Goal: Task Accomplishment & Management: Manage account settings

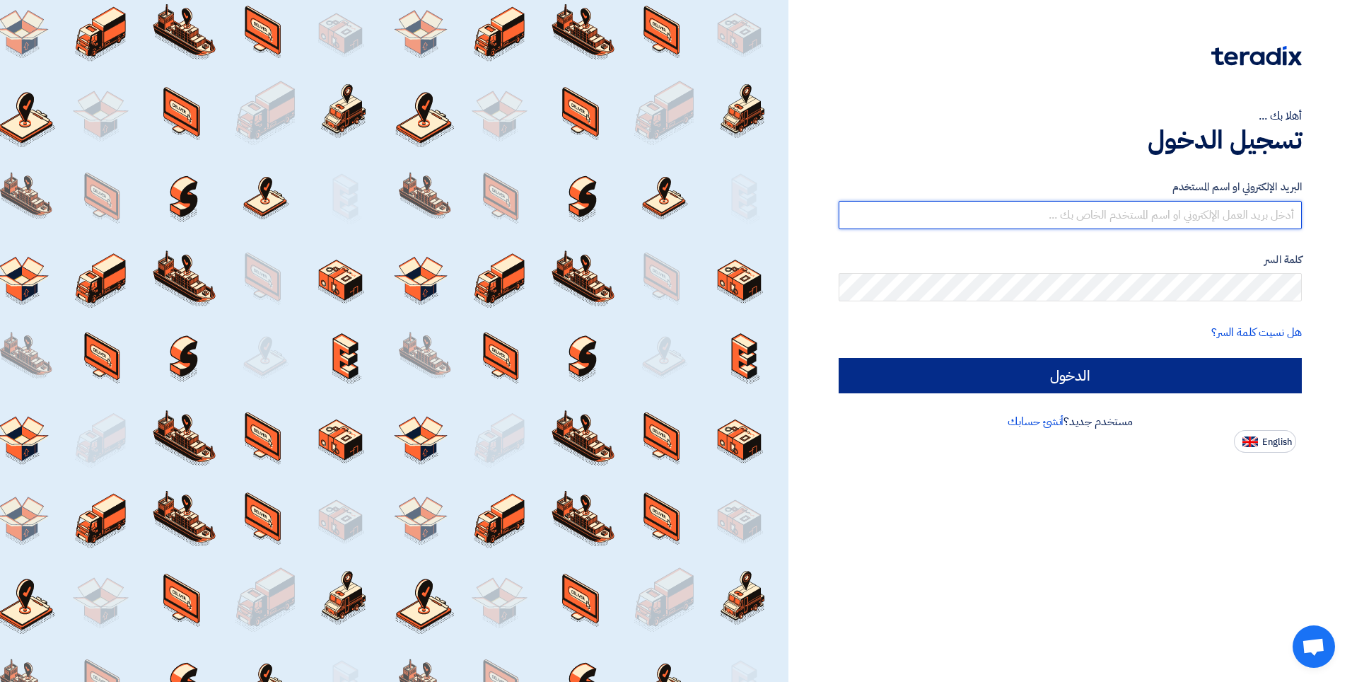
type input "[EMAIL_ADDRESS][DOMAIN_NAME]"
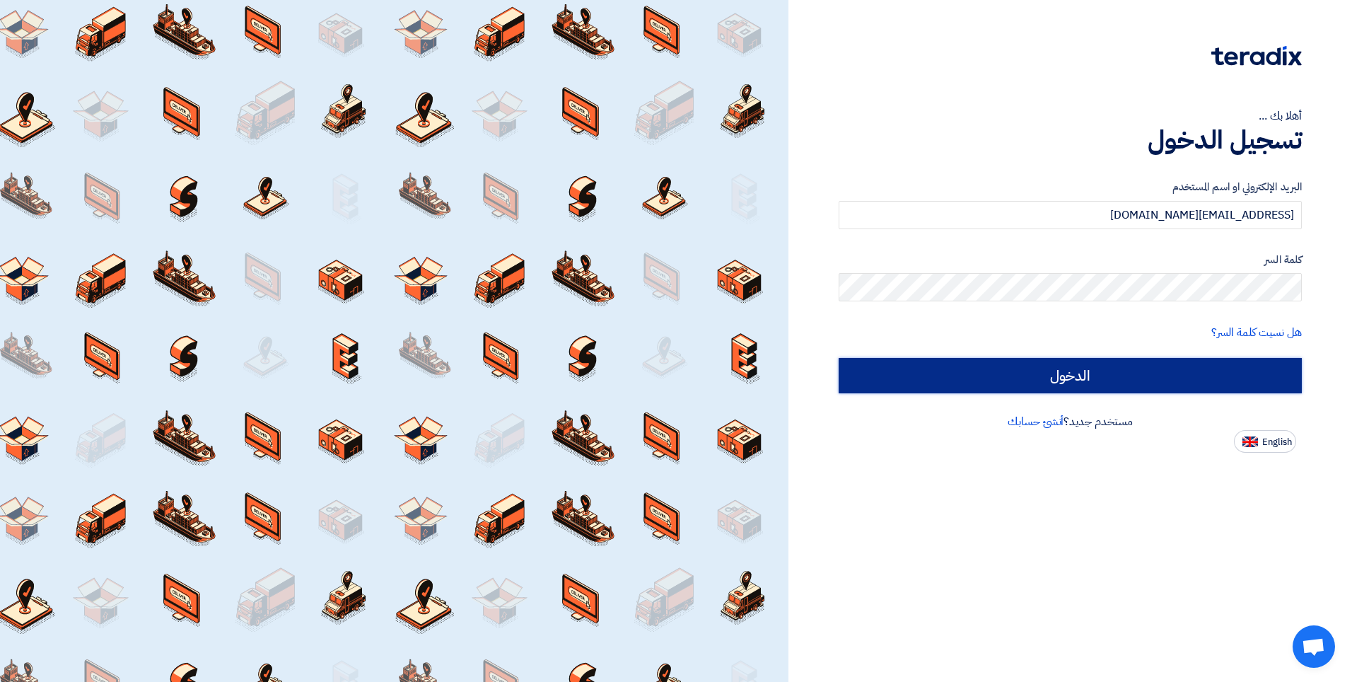
click at [1053, 386] on input "الدخول" at bounding box center [1070, 375] width 463 height 35
